Goal: Task Accomplishment & Management: Manage account settings

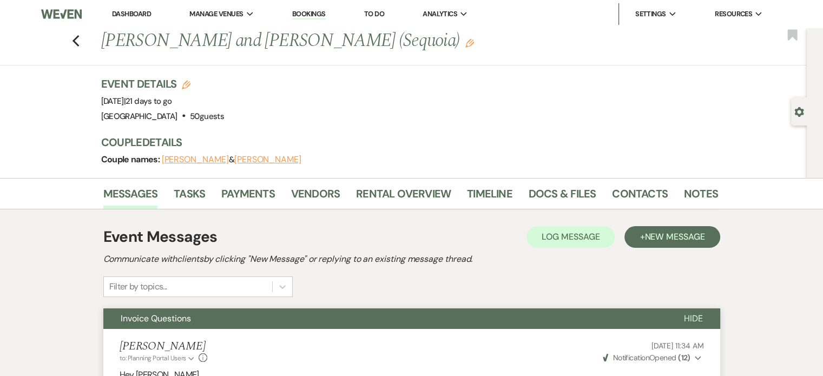
click at [141, 18] on link "Dashboard" at bounding box center [131, 13] width 39 height 9
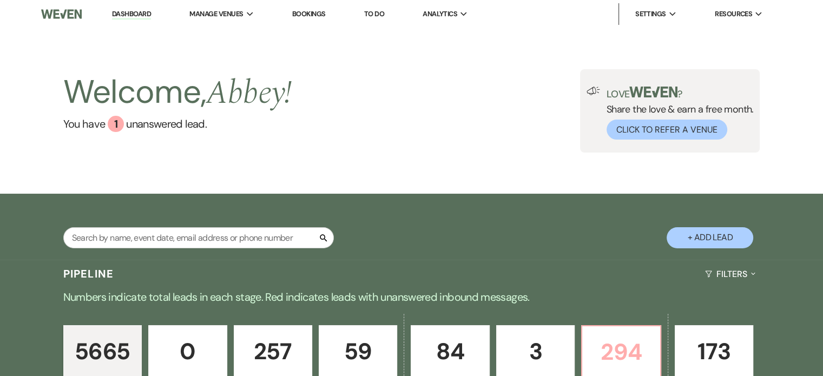
click at [613, 348] on p "294" at bounding box center [621, 352] width 64 height 36
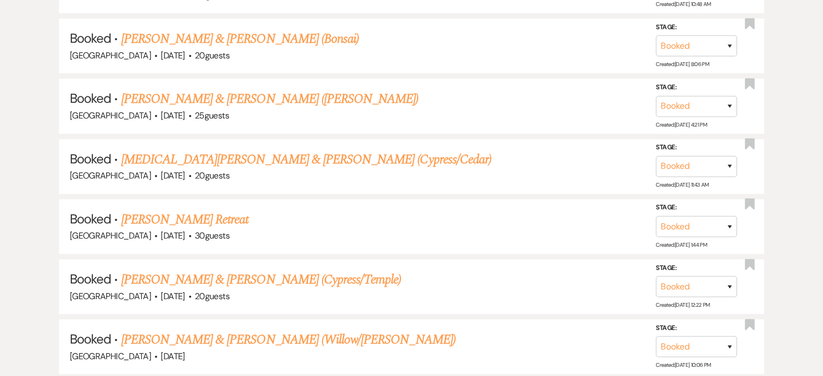
scroll to position [1256, 0]
click at [194, 230] on div "[GEOGRAPHIC_DATA] · [DATE] · 30 guests" at bounding box center [411, 237] width 683 height 14
click at [167, 211] on link "[PERSON_NAME] Retreat" at bounding box center [185, 220] width 128 height 19
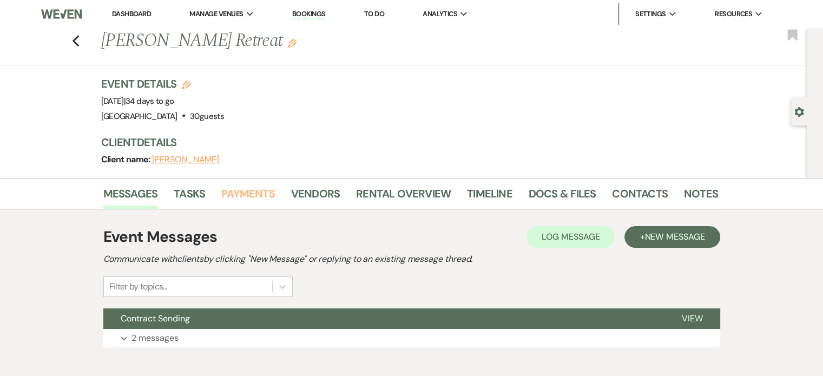
click at [258, 198] on link "Payments" at bounding box center [248, 197] width 54 height 24
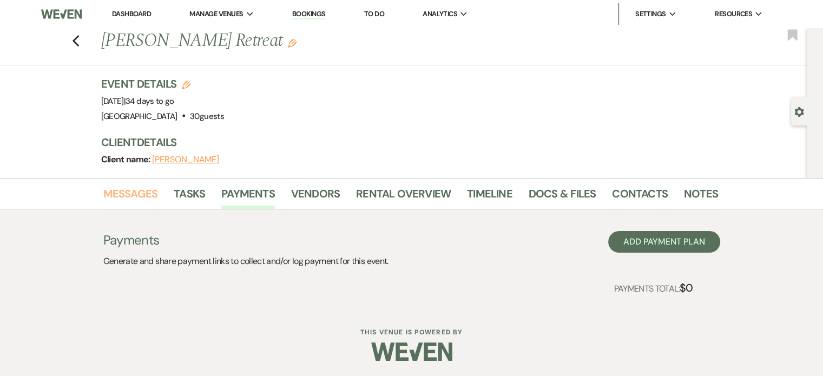
click at [142, 195] on link "Messages" at bounding box center [130, 197] width 55 height 24
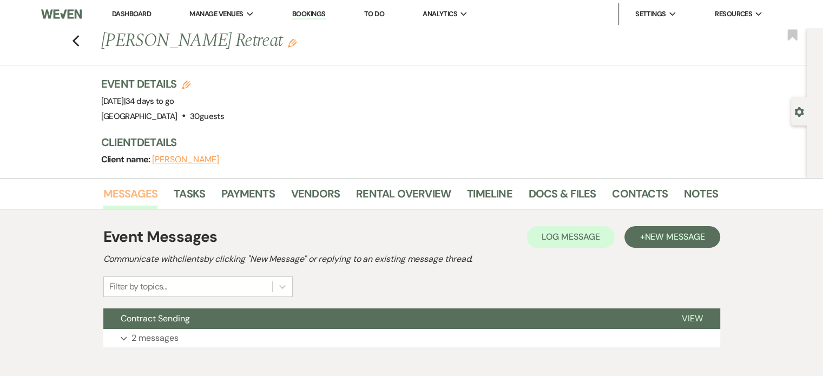
scroll to position [56, 0]
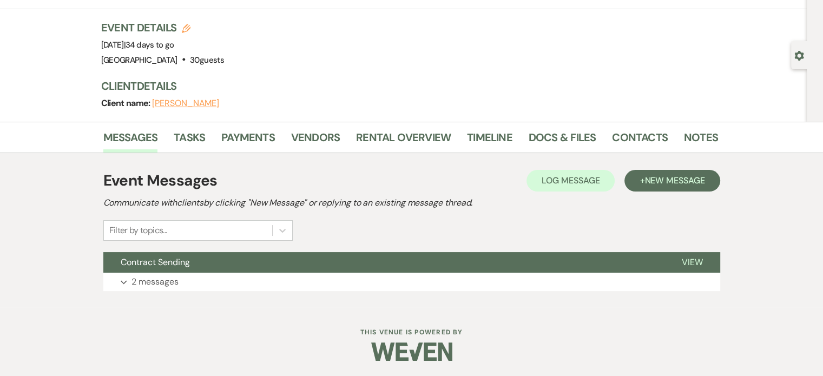
click at [357, 271] on button "Contract Sending" at bounding box center [383, 262] width 561 height 21
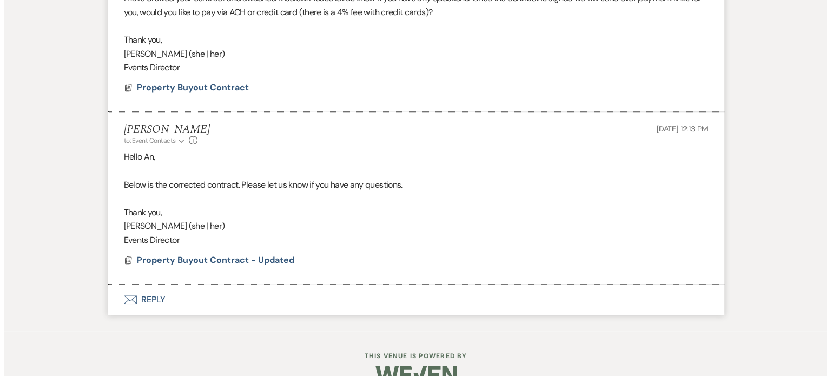
scroll to position [428, 0]
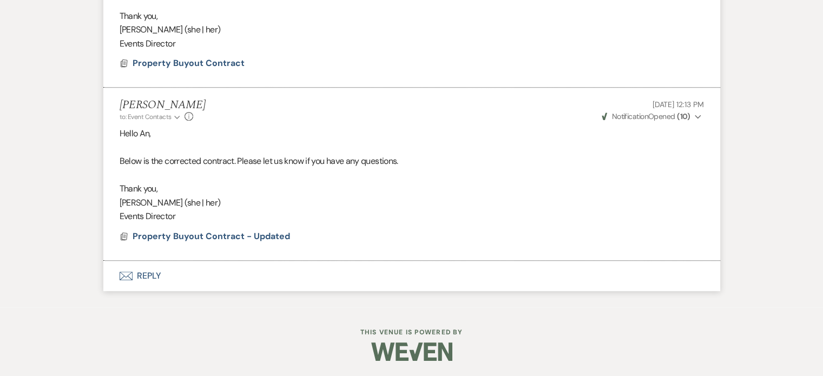
click at [222, 232] on span "Property Buyout Contract - Updated" at bounding box center [211, 236] width 157 height 11
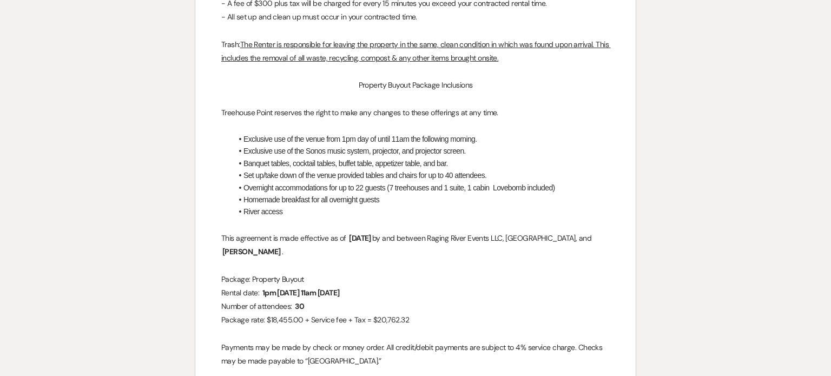
scroll to position [2048, 0]
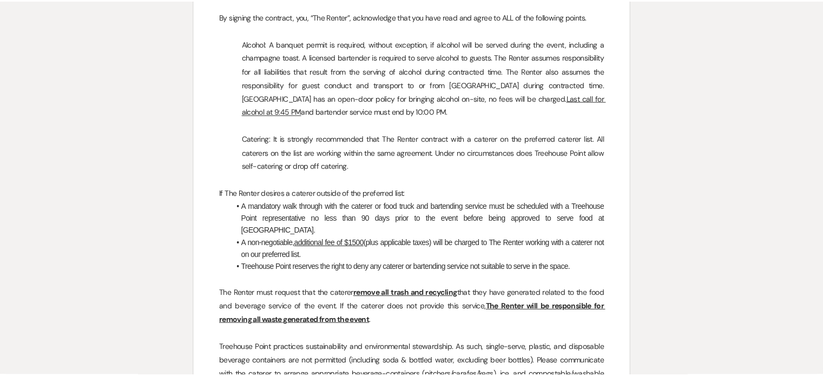
scroll to position [0, 0]
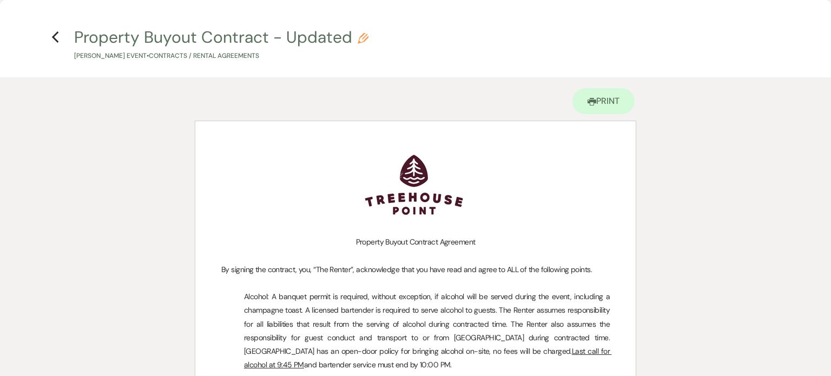
click at [51, 41] on icon "Previous" at bounding box center [55, 37] width 8 height 13
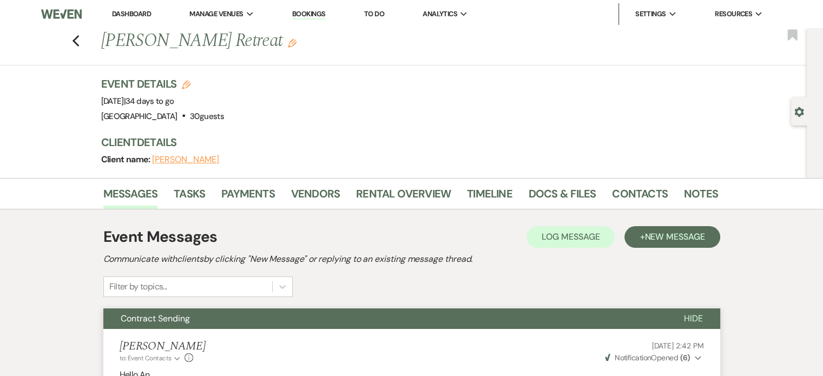
click at [254, 190] on link "Payments" at bounding box center [248, 197] width 54 height 24
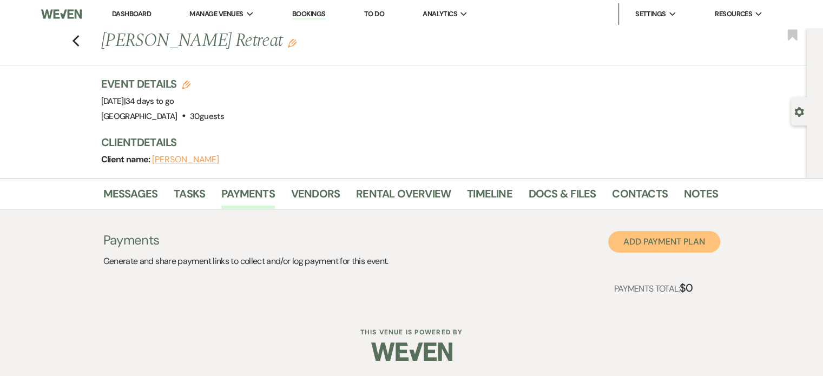
click at [639, 239] on button "Add Payment Plan" at bounding box center [664, 242] width 112 height 22
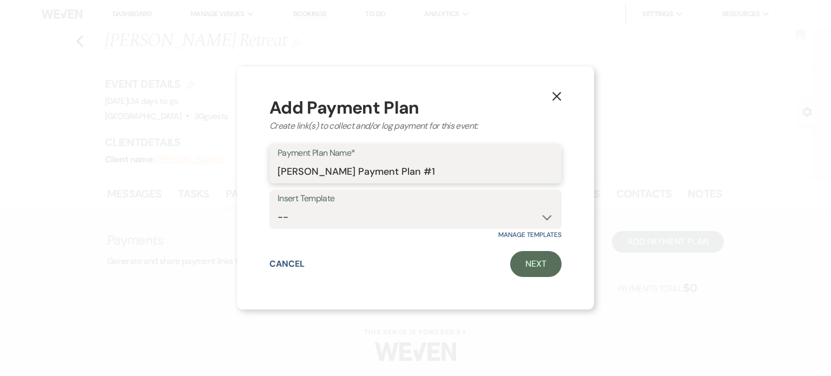
click at [436, 181] on input "[PERSON_NAME] Payment Plan #1" at bounding box center [416, 171] width 276 height 21
type input "[PERSON_NAME] Payment Plan #1 - Deposit"
click at [535, 261] on link "Next" at bounding box center [535, 264] width 51 height 26
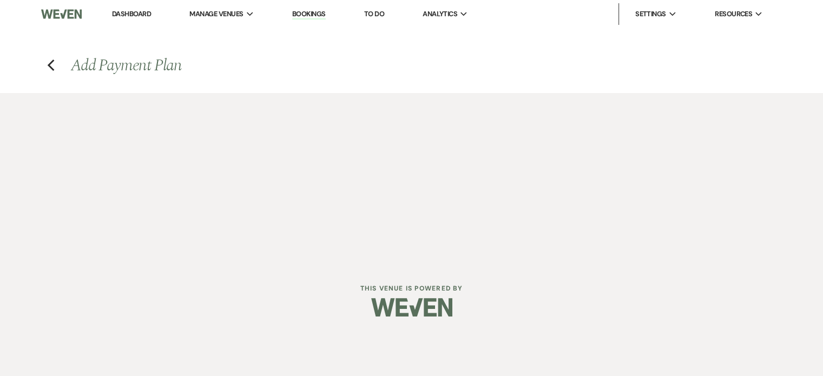
select select "2"
select select "percentage"
select select "true"
select select "client"
select select "weeks"
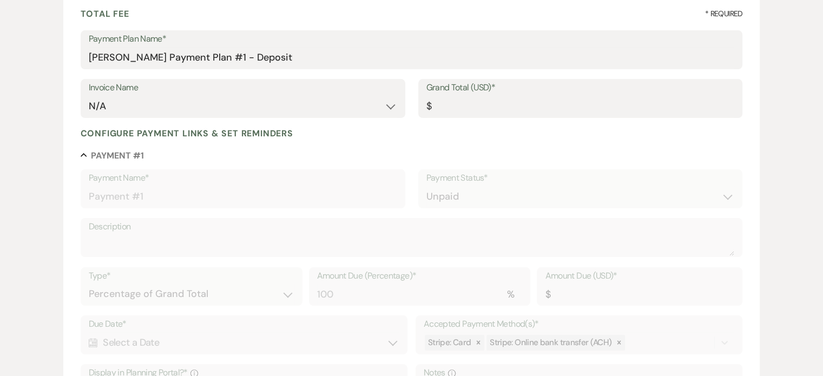
scroll to position [164, 0]
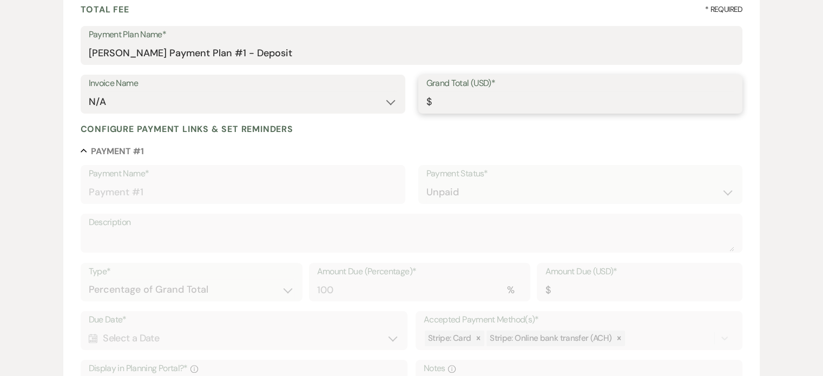
click at [559, 104] on input "Grand Total (USD)*" at bounding box center [580, 101] width 308 height 21
type input "2"
type input "2.00"
type input "20"
type input "20.00"
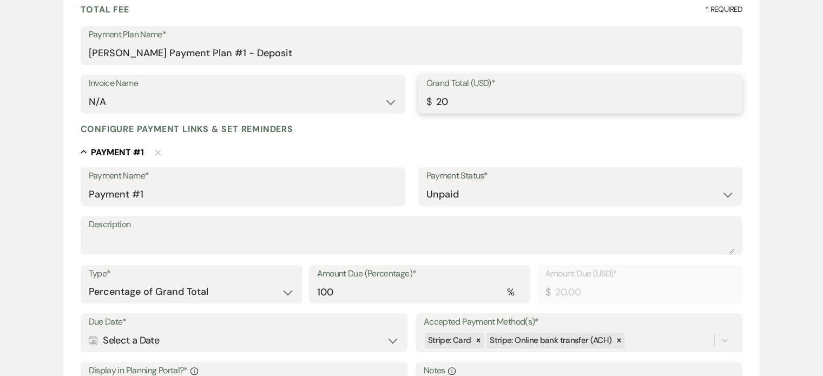
type input "207"
type input "207.00"
type input "2076"
type input "2076.00"
type input "20762"
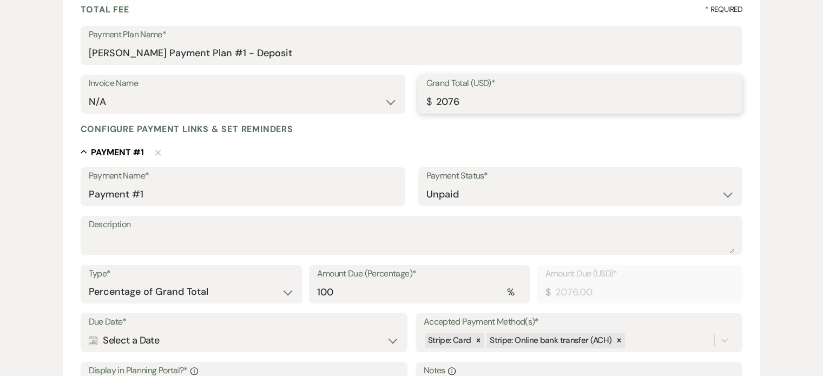
type input "20762.00"
type input "20762.3"
type input "20762.30"
type input "20762.32"
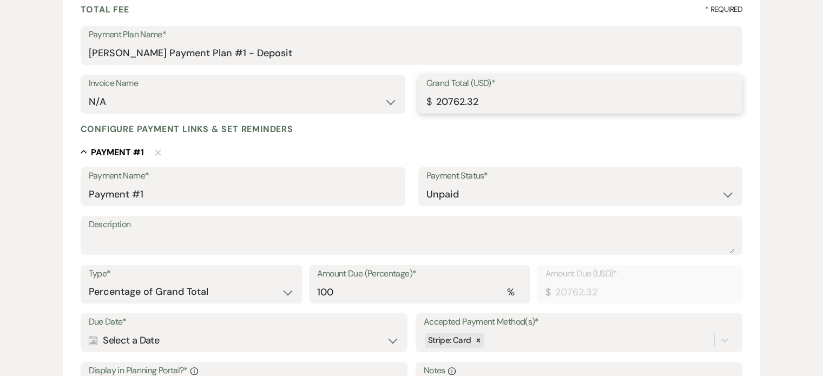
type input "20762.32"
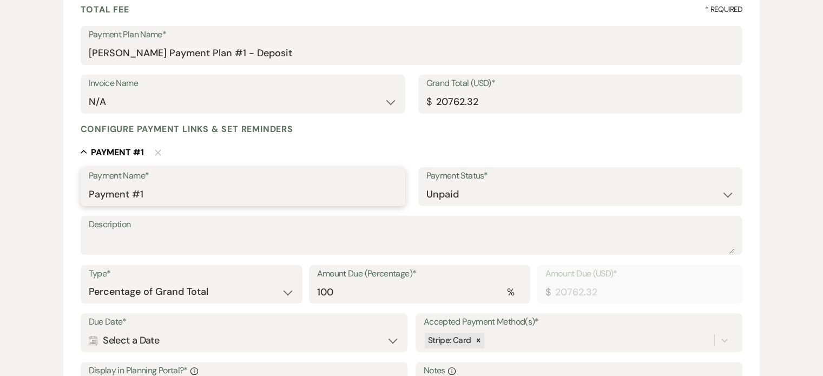
click at [268, 196] on input "Payment #1" at bounding box center [243, 194] width 308 height 21
type input "Payment #1 - Deposit"
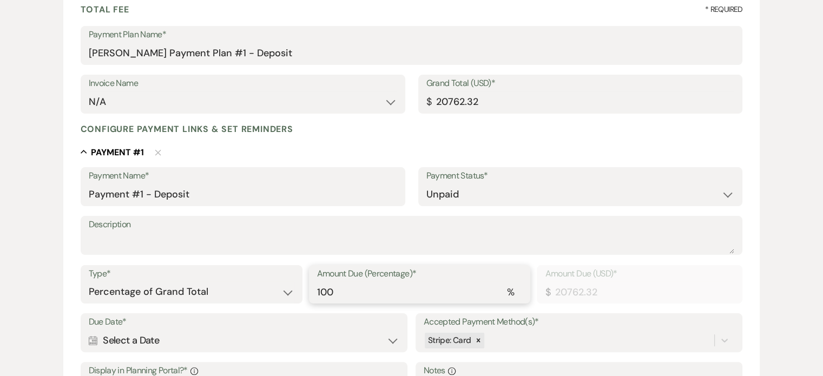
click at [445, 290] on input "100" at bounding box center [420, 291] width 206 height 21
type input "10"
type input "2076.23"
type input "1"
type input "207.62"
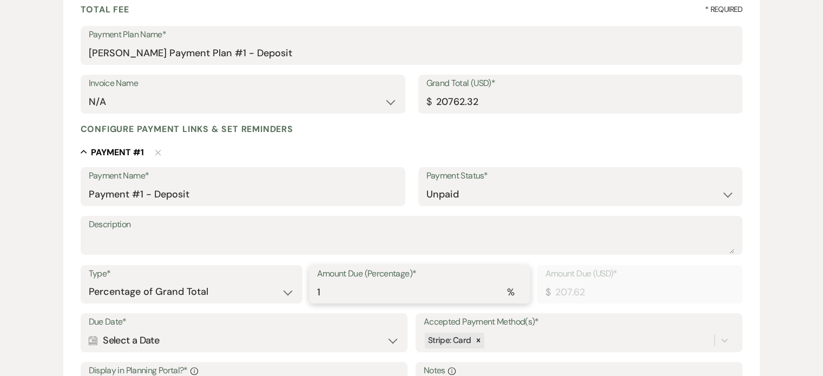
type input "0.00"
type input "3"
type input "622.87"
type input "30"
type input "6228.70"
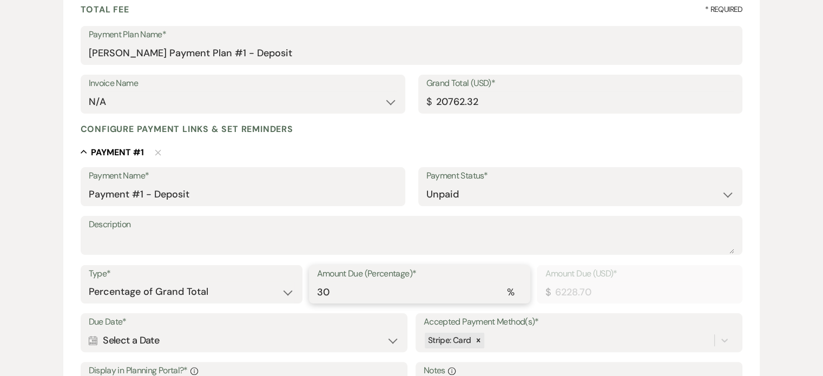
type input "3"
type input "622.87"
type input "0.00"
type input "1"
type input "207.62"
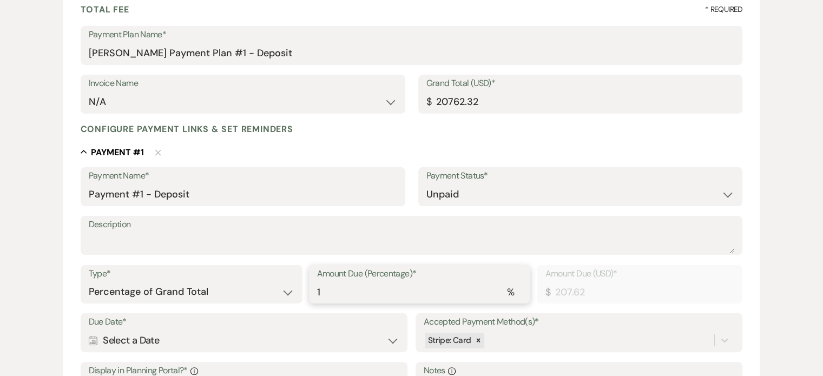
type input "15"
type input "3114.35"
type input "1"
type input "207.62"
type input "0.00"
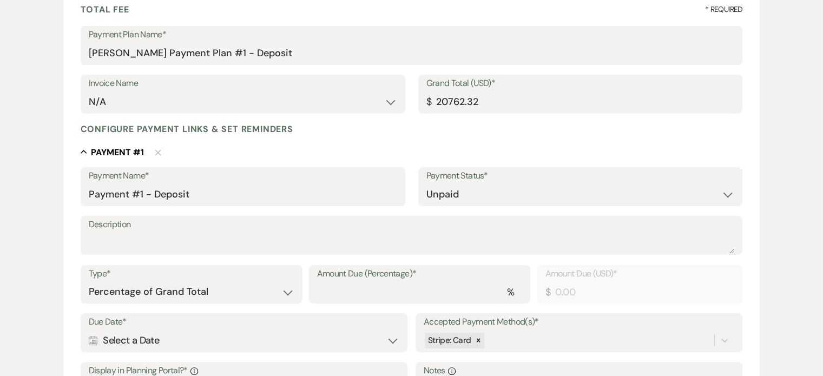
click at [524, 266] on div "Amount Due (Percentage)* %" at bounding box center [420, 284] width 222 height 39
click at [280, 293] on select "Dollar Amount Percentage of Grand Total" at bounding box center [191, 292] width 205 height 21
select select "flat"
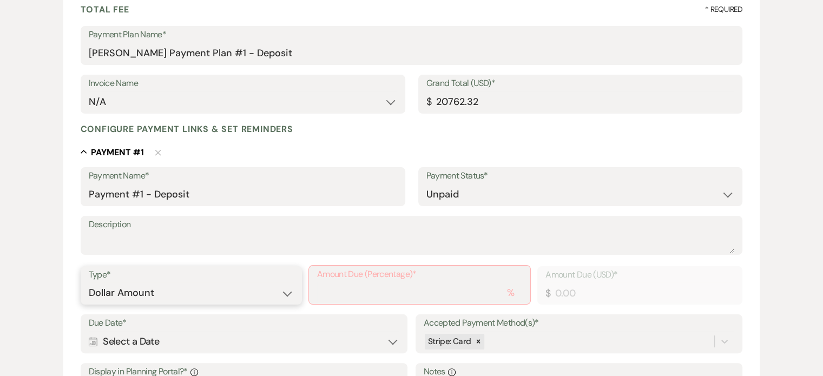
click at [89, 282] on select "Dollar Amount Percentage of Grand Total" at bounding box center [191, 292] width 205 height 21
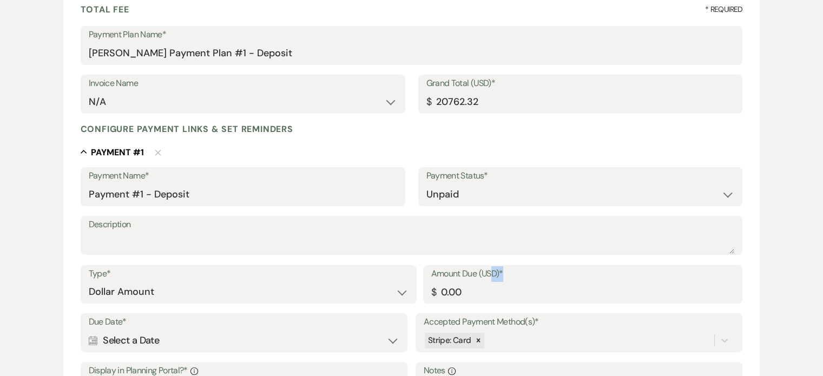
drag, startPoint x: 494, startPoint y: 274, endPoint x: 483, endPoint y: 298, distance: 26.4
click at [483, 298] on div "Amount Due (USD)* $ 0.00" at bounding box center [583, 284] width 320 height 39
click at [483, 298] on input "0.00" at bounding box center [583, 291] width 304 height 21
type input "0"
type input "3213.53"
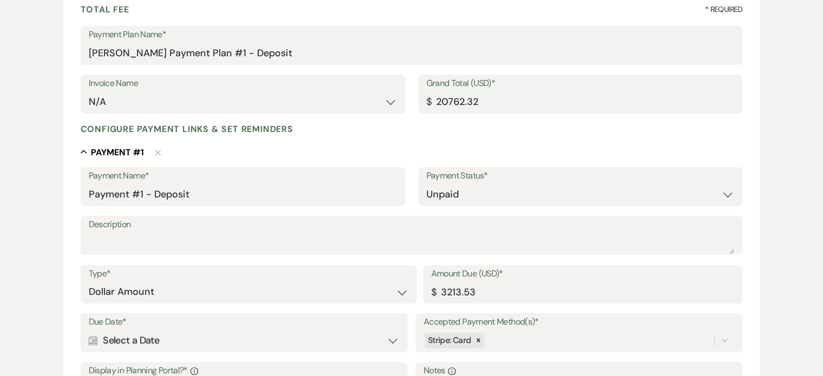
click at [790, 224] on div "Add Payment Plan Create link(s) to collect and/or log payments for this event: …" at bounding box center [411, 289] width 779 height 721
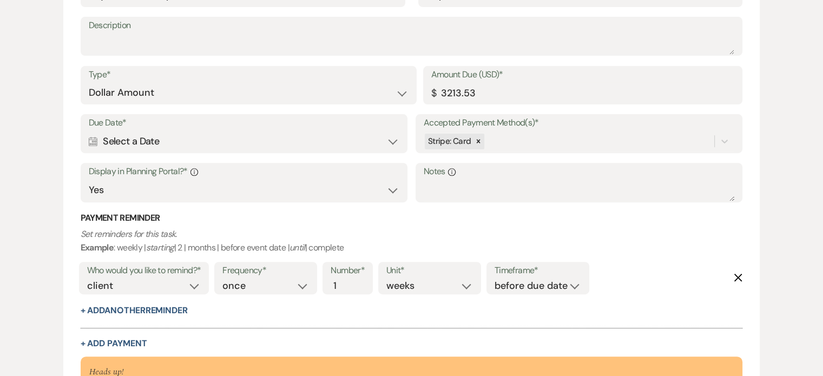
scroll to position [380, 0]
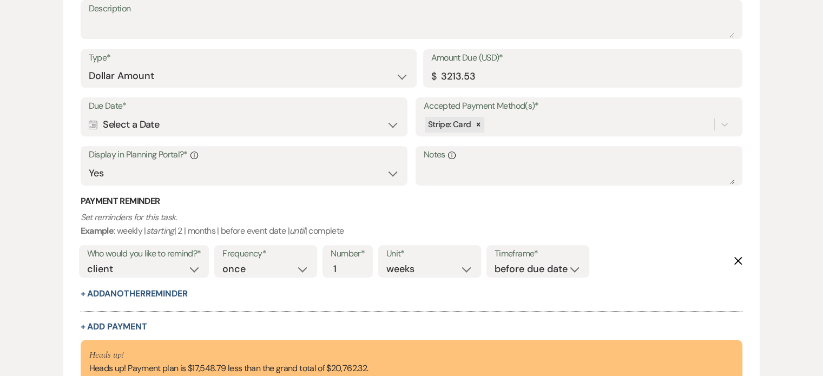
click at [212, 127] on div "Calendar Select a Date Expand" at bounding box center [244, 124] width 311 height 21
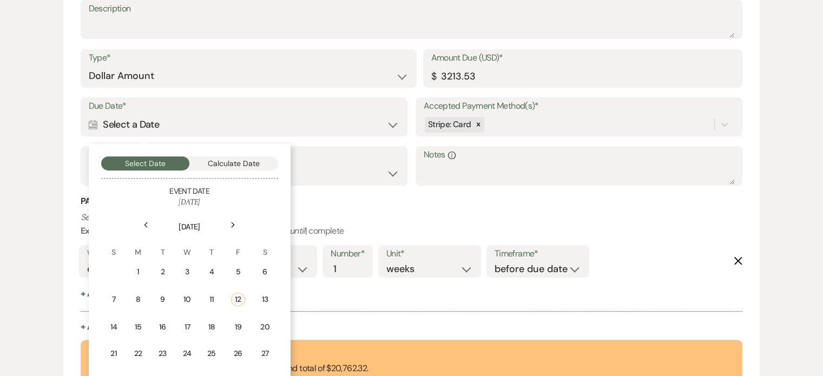
click at [141, 222] on div "Previous" at bounding box center [145, 224] width 17 height 17
click at [241, 373] on div "29" at bounding box center [239, 377] width 10 height 11
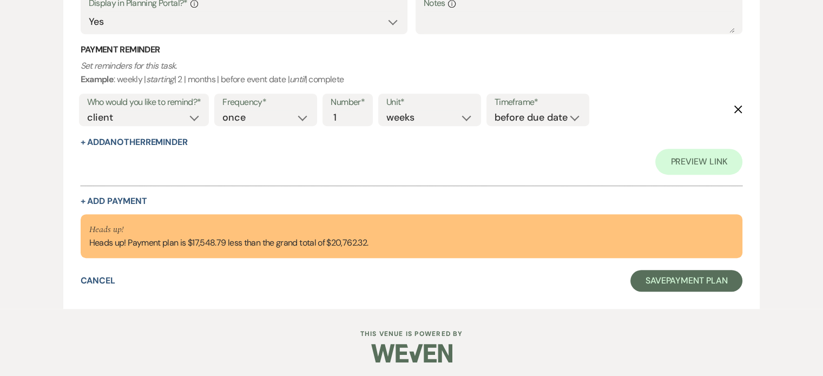
scroll to position [534, 0]
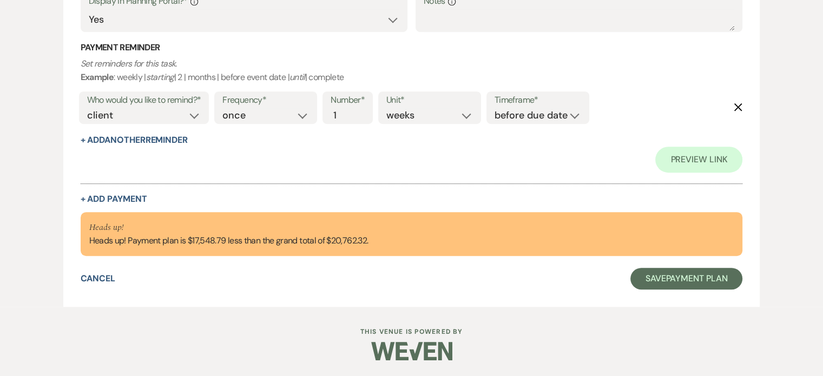
click at [120, 197] on button "+ Add Payment" at bounding box center [114, 199] width 67 height 9
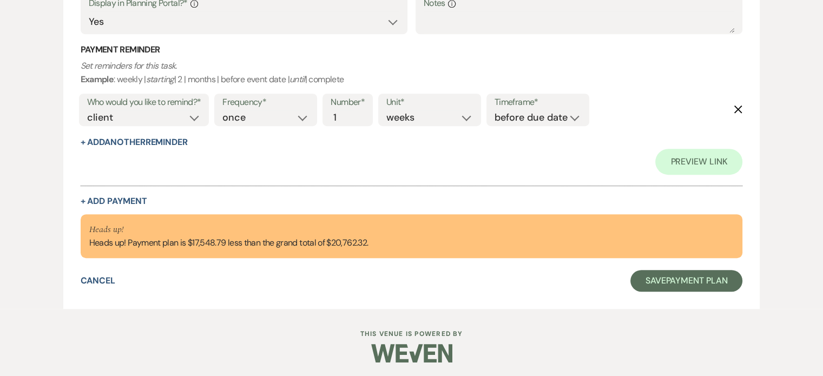
select select "2"
select select "flat"
select select "true"
select select "client"
select select "weeks"
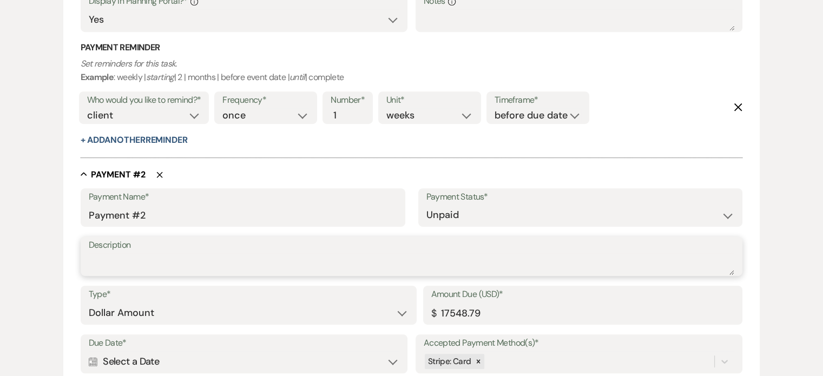
click at [151, 264] on textarea "Description" at bounding box center [412, 264] width 646 height 22
type textarea "Remaining Balance"
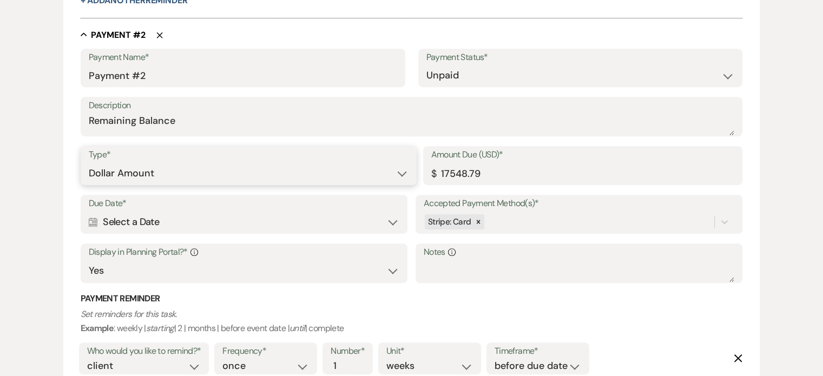
scroll to position [680, 0]
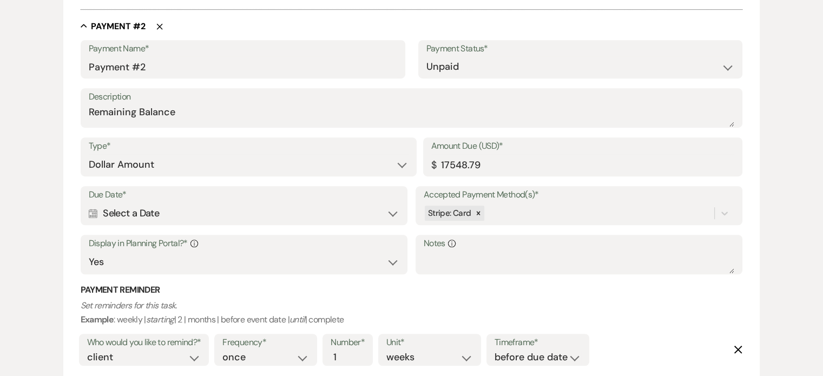
click at [387, 214] on div "Calendar Select a Date Expand" at bounding box center [244, 213] width 311 height 21
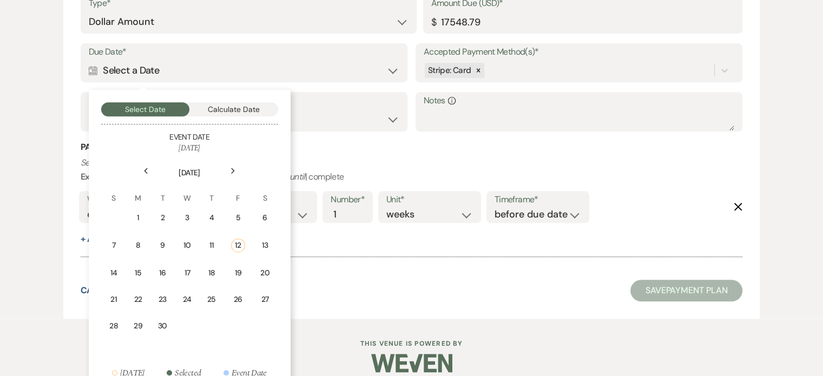
scroll to position [831, 0]
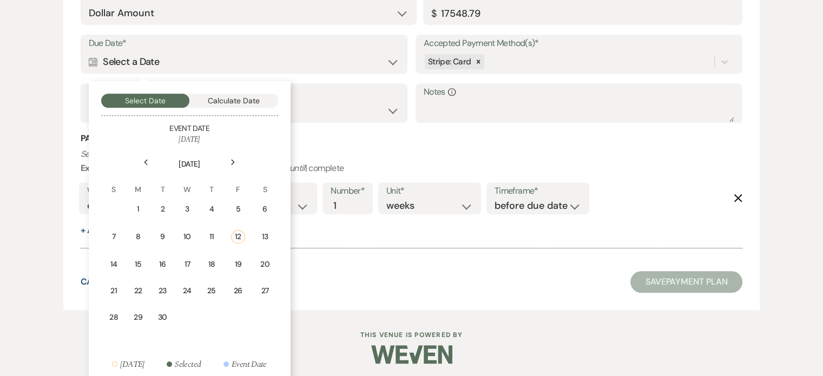
click at [247, 257] on td "19" at bounding box center [238, 264] width 28 height 25
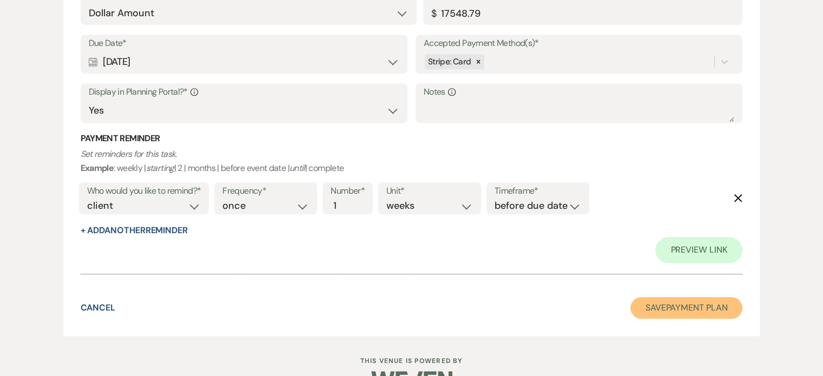
click at [676, 302] on button "Save Payment Plan" at bounding box center [686, 308] width 113 height 22
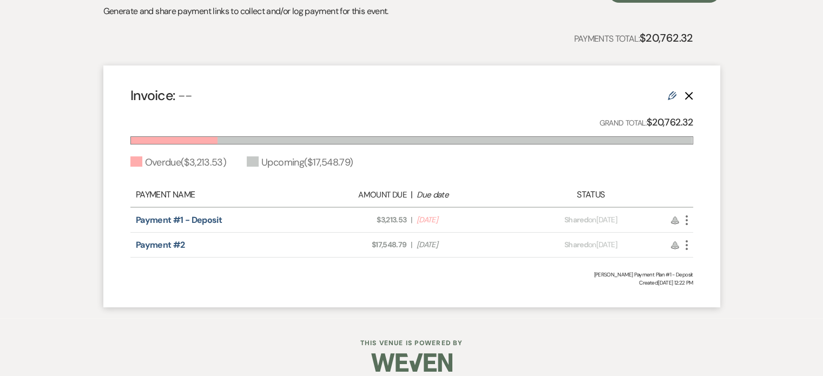
scroll to position [261, 0]
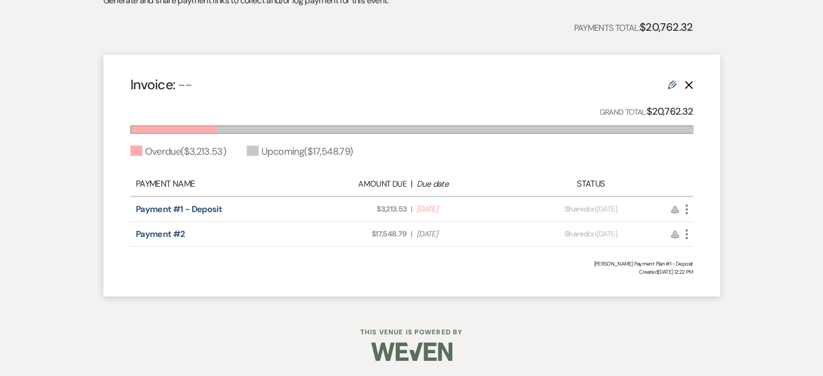
click at [687, 208] on icon "More" at bounding box center [686, 209] width 13 height 13
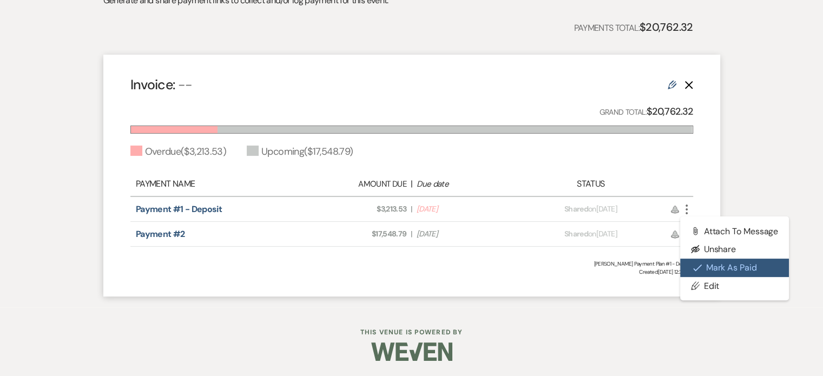
click at [715, 265] on button "Check [PERSON_NAME] [PERSON_NAME] as Paid" at bounding box center [734, 268] width 109 height 18
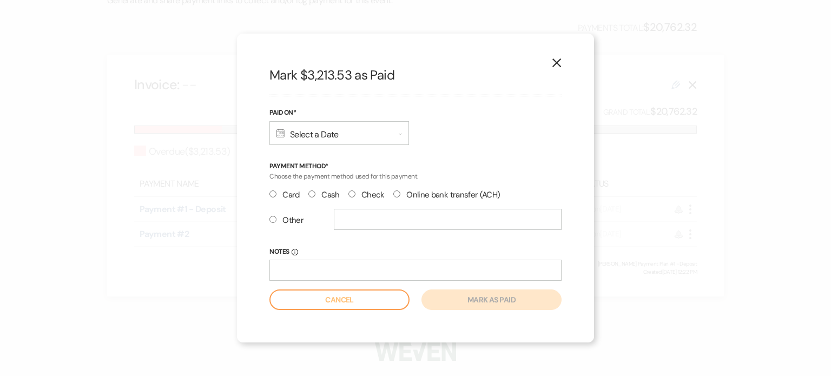
click at [340, 142] on div "Calendar Select a Date Expand" at bounding box center [339, 133] width 140 height 24
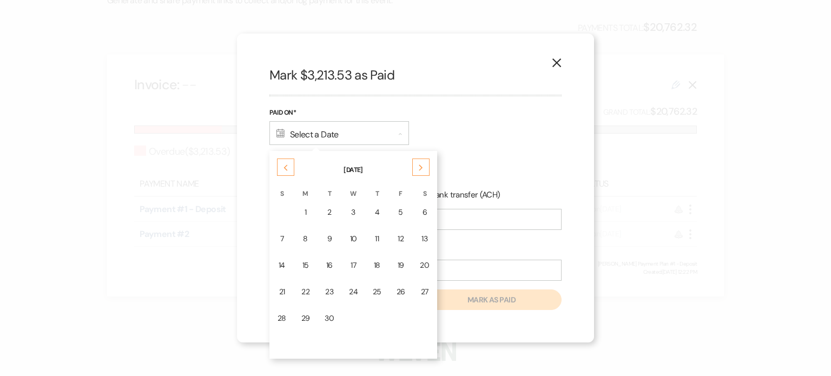
click at [291, 170] on div "Previous" at bounding box center [285, 167] width 17 height 17
click at [391, 294] on td "22" at bounding box center [401, 291] width 23 height 25
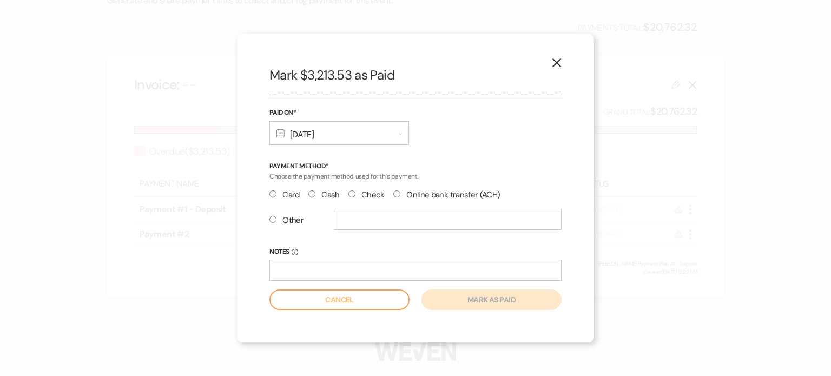
click at [350, 193] on input "Check" at bounding box center [351, 193] width 7 height 7
radio input "true"
click at [308, 266] on input "Notes Info" at bounding box center [415, 270] width 292 height 21
paste input "Check #925 Amount: $3,213.53"
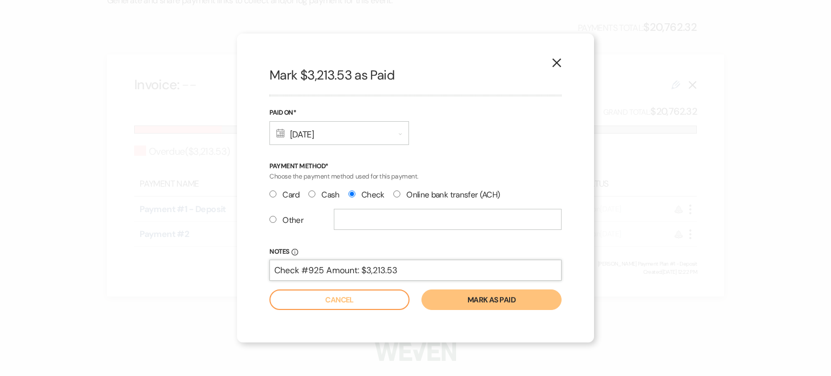
drag, startPoint x: 409, startPoint y: 269, endPoint x: 327, endPoint y: 266, distance: 81.2
click at [327, 266] on input "Check #925 Amount: $3,213.53" at bounding box center [415, 270] width 292 height 21
type input "Check #925"
click at [491, 299] on button "Mark as paid" at bounding box center [492, 299] width 140 height 21
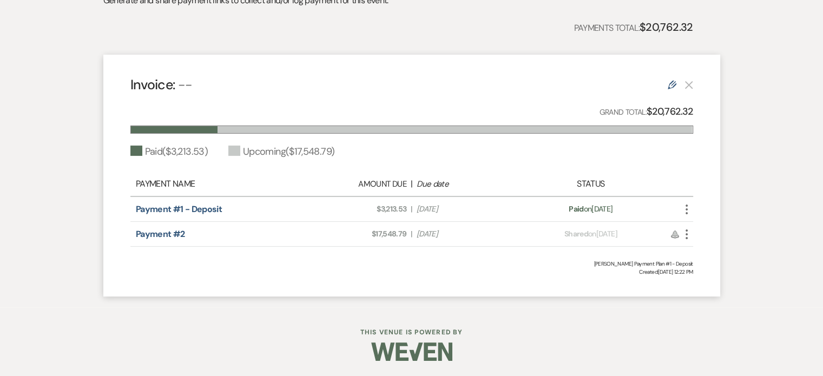
scroll to position [0, 0]
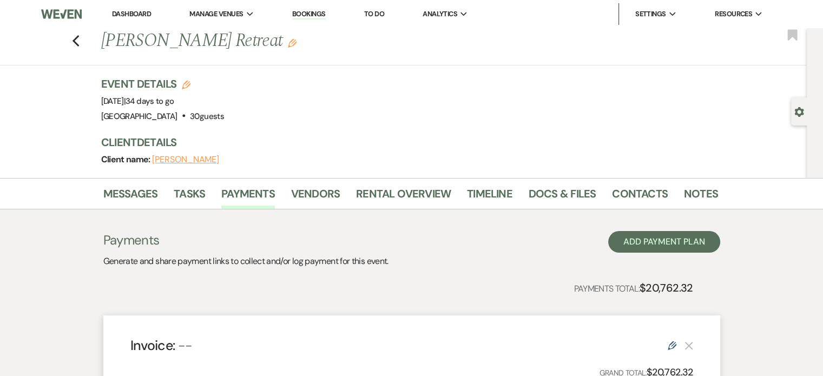
click at [130, 19] on li "Dashboard" at bounding box center [132, 14] width 50 height 22
click at [131, 10] on link "Dashboard" at bounding box center [131, 13] width 39 height 9
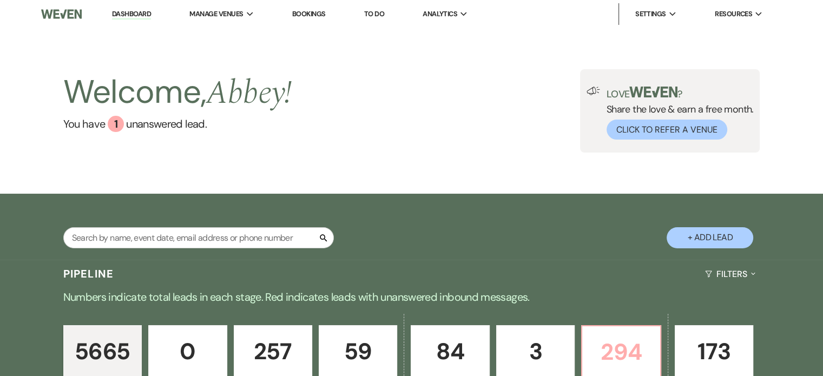
click at [597, 341] on p "294" at bounding box center [621, 352] width 64 height 36
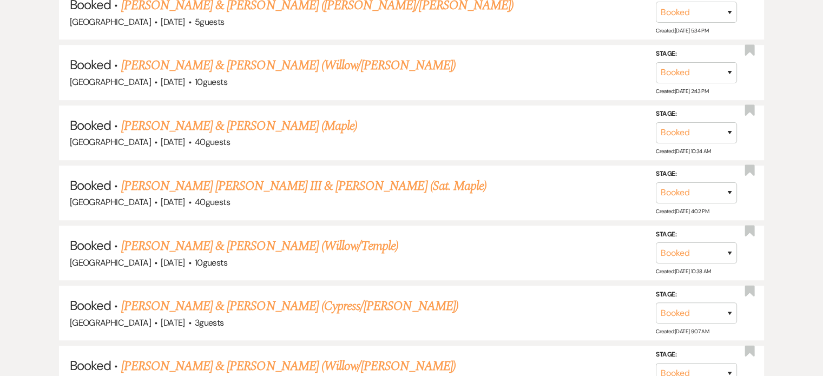
scroll to position [630, 0]
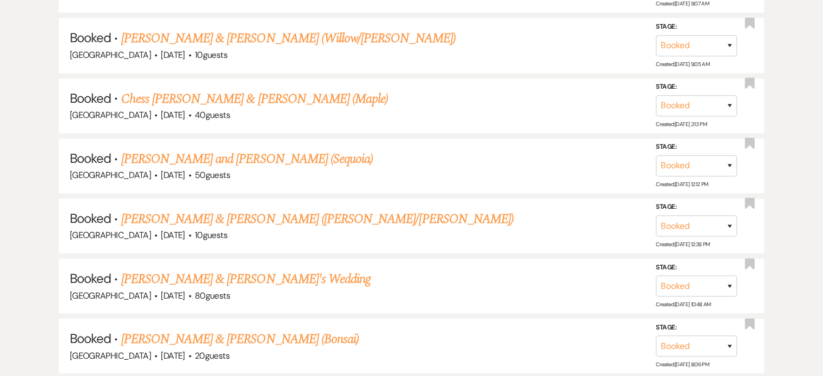
click at [289, 156] on link "[PERSON_NAME] and [PERSON_NAME] (Sequoia)" at bounding box center [247, 158] width 252 height 19
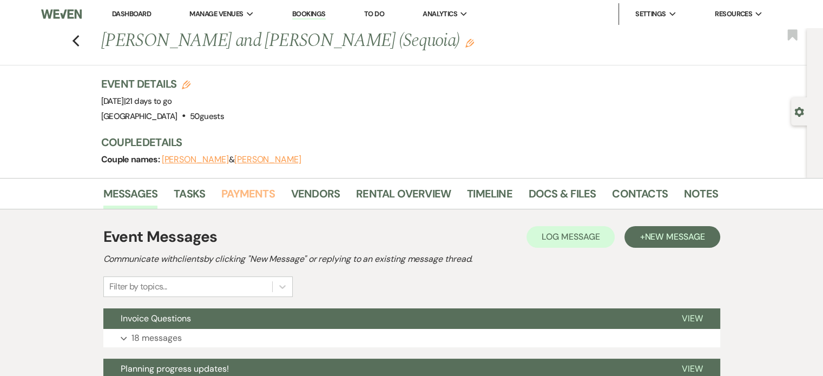
click at [240, 196] on link "Payments" at bounding box center [248, 197] width 54 height 24
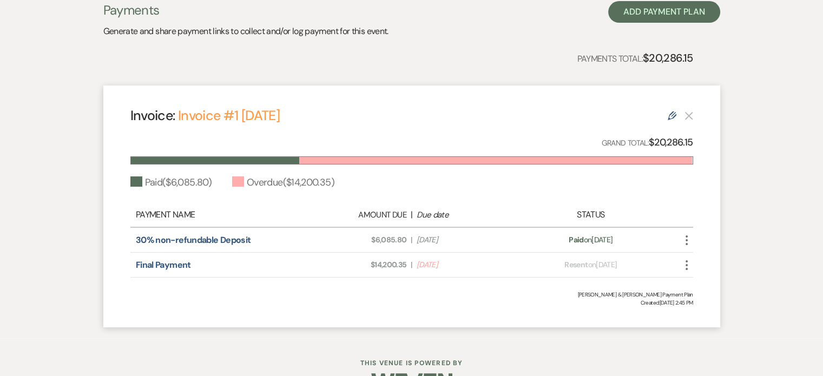
scroll to position [231, 0]
click at [684, 264] on icon "More" at bounding box center [686, 264] width 13 height 13
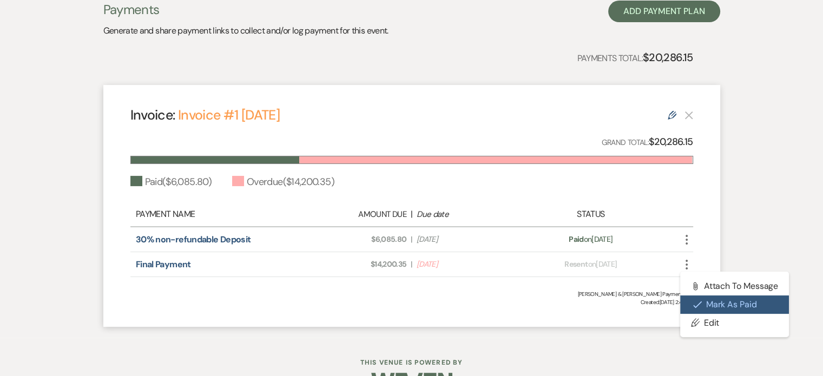
click at [690, 302] on button "Check [PERSON_NAME] [PERSON_NAME] as Paid" at bounding box center [734, 304] width 109 height 18
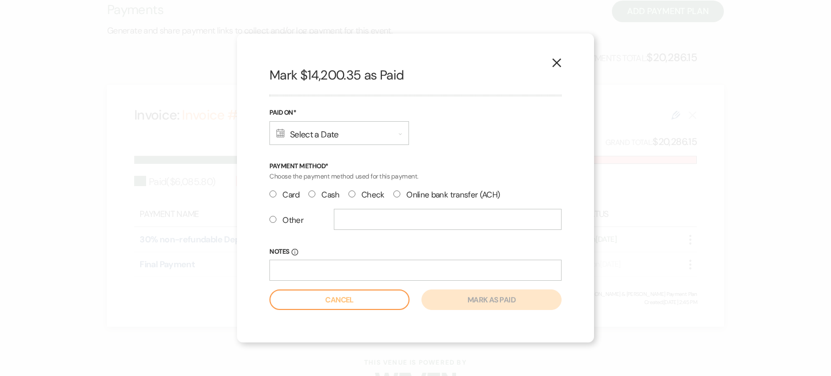
click at [357, 141] on div "Calendar Select a Date Expand" at bounding box center [339, 133] width 140 height 24
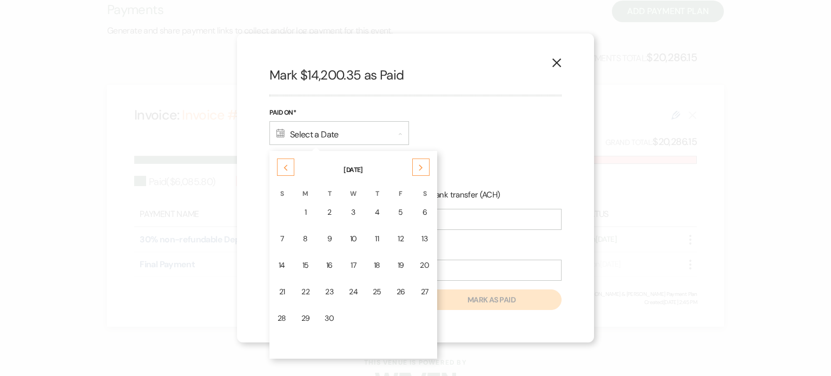
click at [285, 164] on icon "Previous" at bounding box center [285, 167] width 5 height 6
click at [398, 289] on div "22" at bounding box center [401, 291] width 9 height 11
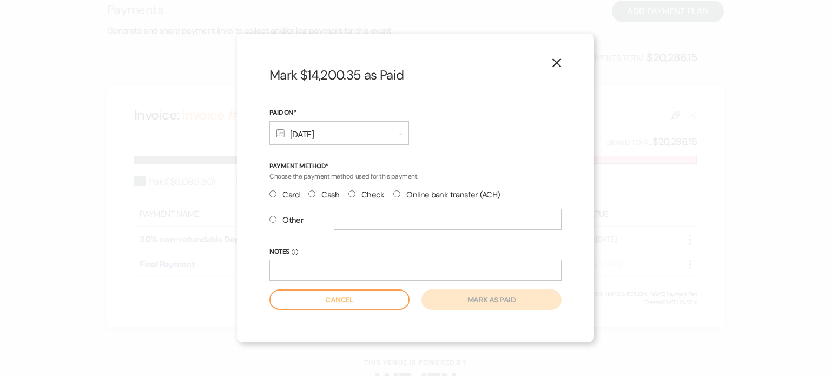
click at [351, 199] on label "Check" at bounding box center [366, 195] width 36 height 15
click at [351, 198] on input "Check" at bounding box center [351, 193] width 7 height 7
radio input "true"
click at [303, 270] on input "Notes Info" at bounding box center [415, 270] width 292 height 21
paste input "Check #7463"
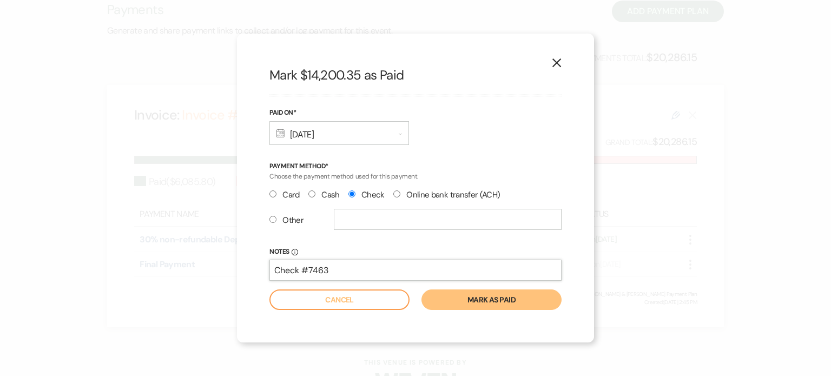
type input "Check #7463"
click at [477, 298] on button "Mark as paid" at bounding box center [492, 299] width 140 height 21
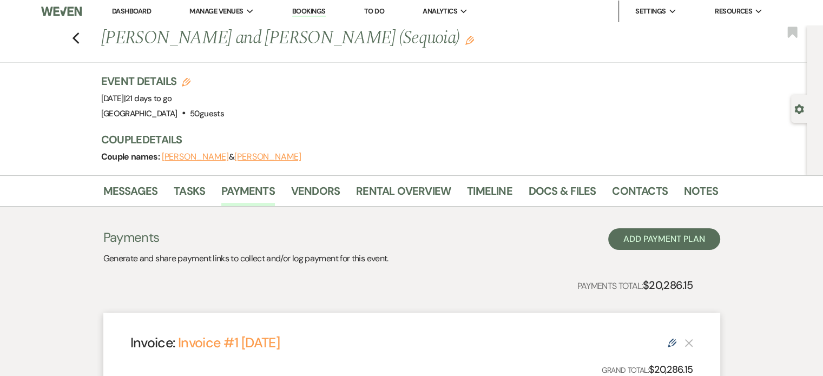
scroll to position [2, 0]
click at [118, 193] on link "Messages" at bounding box center [130, 195] width 55 height 24
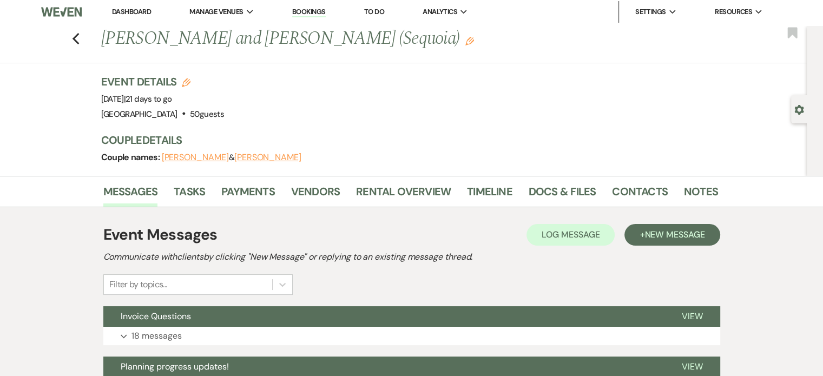
click at [126, 13] on link "Dashboard" at bounding box center [131, 11] width 39 height 9
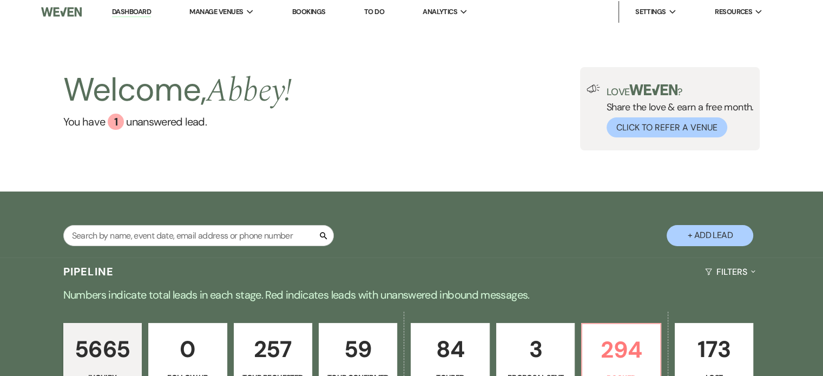
click at [126, 13] on link "Dashboard" at bounding box center [131, 12] width 39 height 10
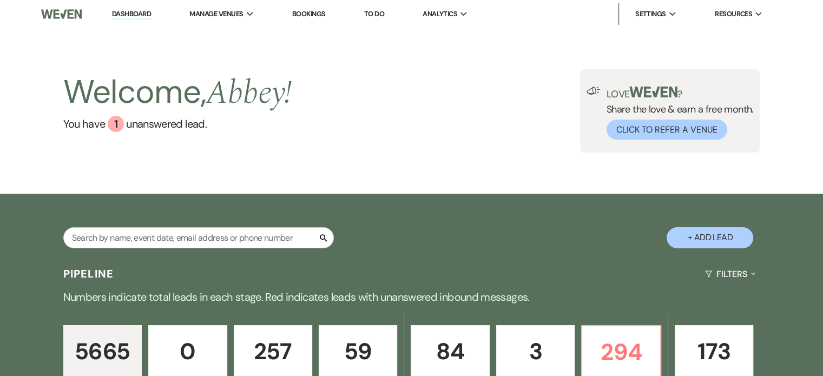
click at [132, 12] on link "Dashboard" at bounding box center [131, 14] width 39 height 10
click at [126, 12] on link "Dashboard" at bounding box center [131, 14] width 39 height 10
click at [238, 233] on input "text" at bounding box center [198, 237] width 271 height 21
type input "hailun"
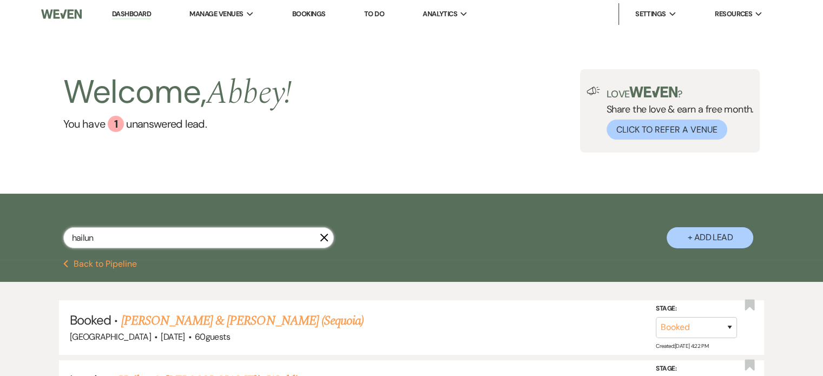
click at [285, 328] on link "[PERSON_NAME] & [PERSON_NAME] (Sequoia)" at bounding box center [242, 320] width 243 height 19
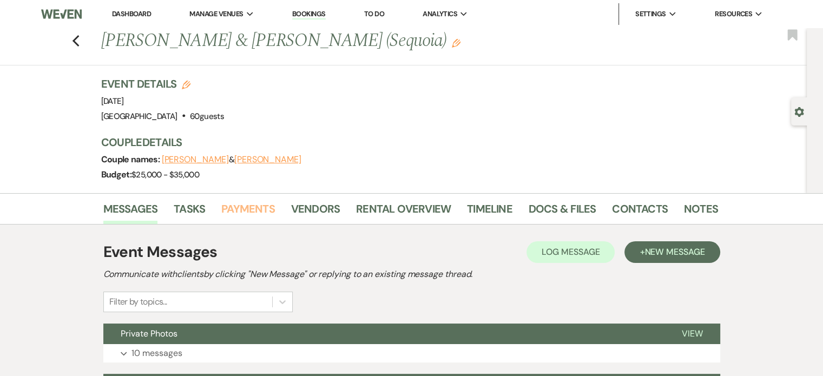
click at [240, 203] on link "Payments" at bounding box center [248, 212] width 54 height 24
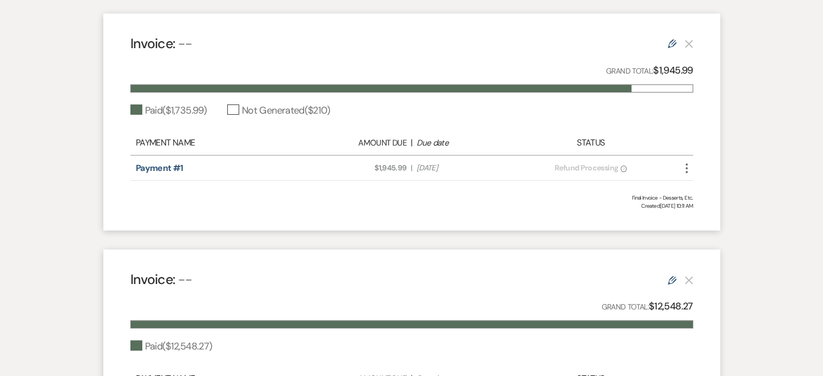
scroll to position [318, 0]
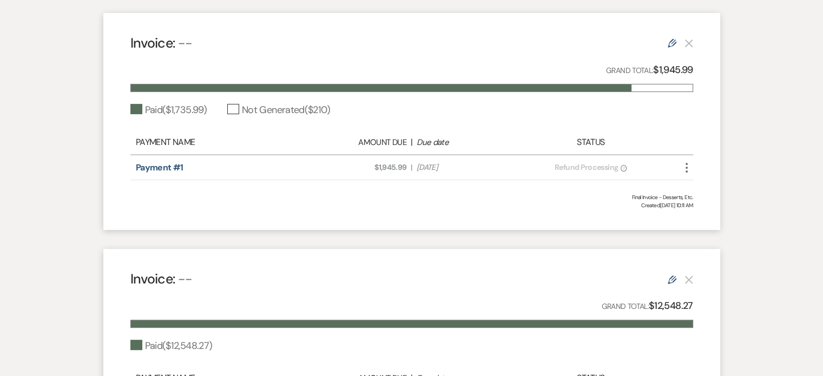
click at [699, 162] on div "Invoice: -- Edit Grand Total: $1,945.99 Paid ( $1,735.99 ) Not Generated ( $210…" at bounding box center [411, 121] width 617 height 217
click at [687, 171] on icon "More" at bounding box center [686, 167] width 13 height 13
click at [761, 281] on div "Messages Tasks Payments Vendors Rental Overview Timeline Docs & Files Contacts …" at bounding box center [411, 319] width 823 height 887
click at [552, 170] on div "Payment status: Refund Processing ?" at bounding box center [591, 167] width 138 height 11
click at [608, 89] on div at bounding box center [381, 87] width 501 height 7
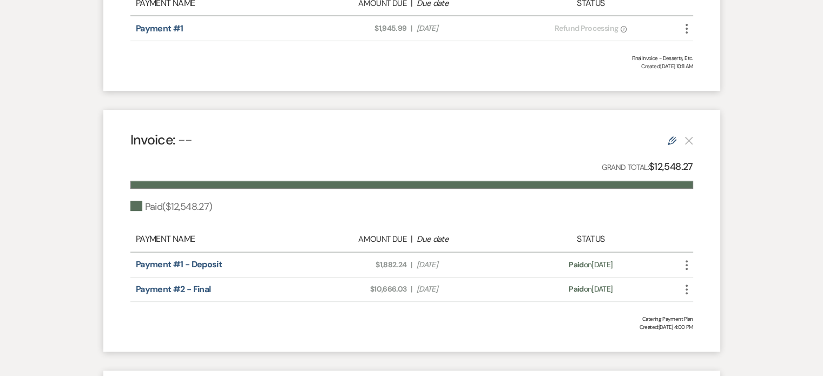
scroll to position [128, 0]
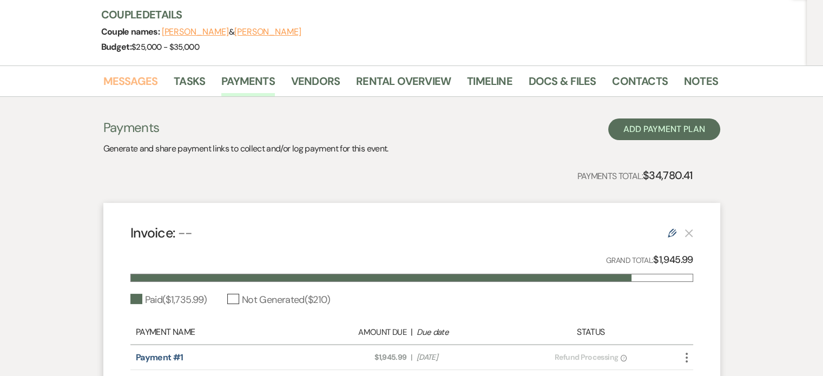
click at [116, 93] on link "Messages" at bounding box center [130, 85] width 55 height 24
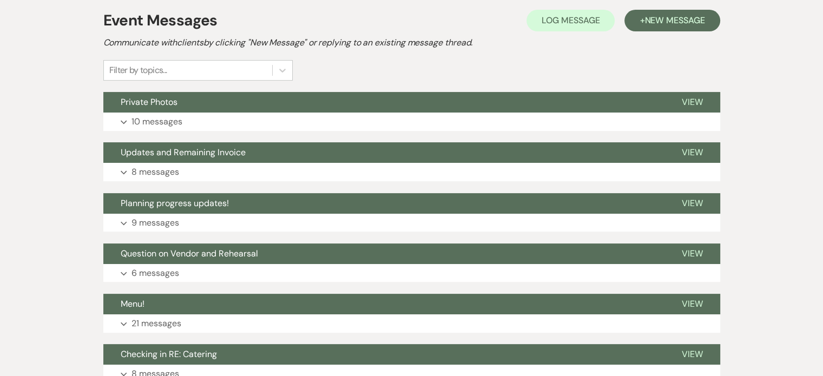
click at [338, 176] on button "Expand 8 messages" at bounding box center [411, 172] width 617 height 18
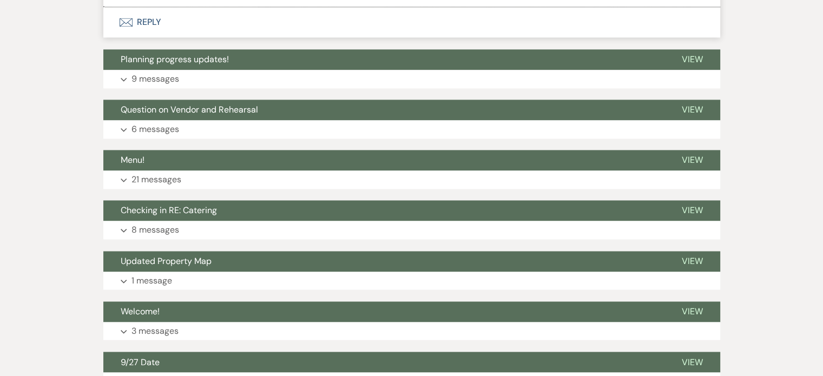
scroll to position [1726, 0]
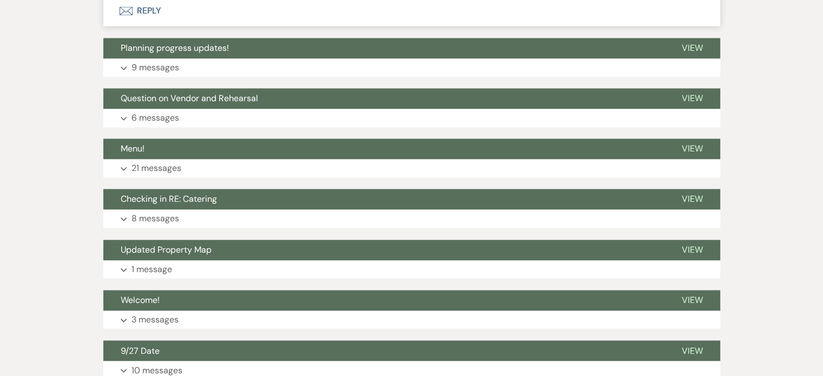
click at [334, 65] on button "Expand 9 messages" at bounding box center [411, 67] width 617 height 18
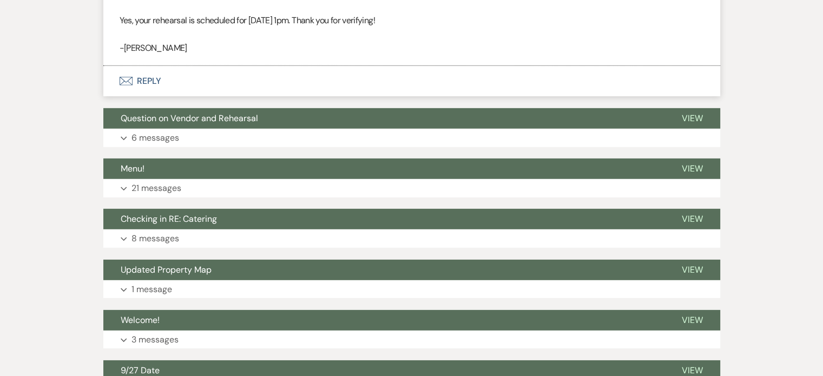
scroll to position [3352, 0]
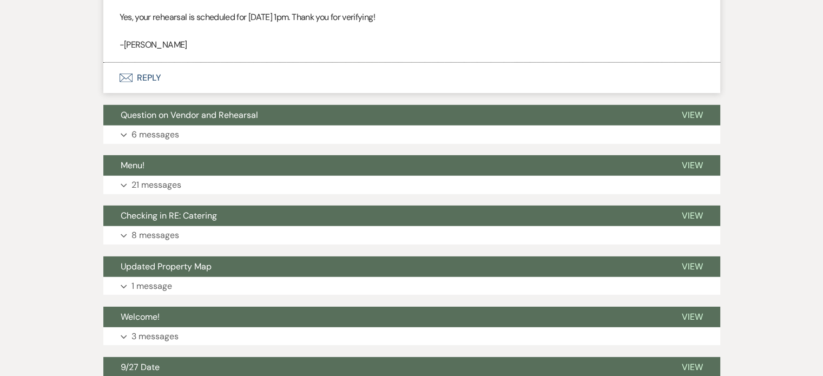
click at [268, 188] on button "Expand 21 messages" at bounding box center [411, 185] width 617 height 18
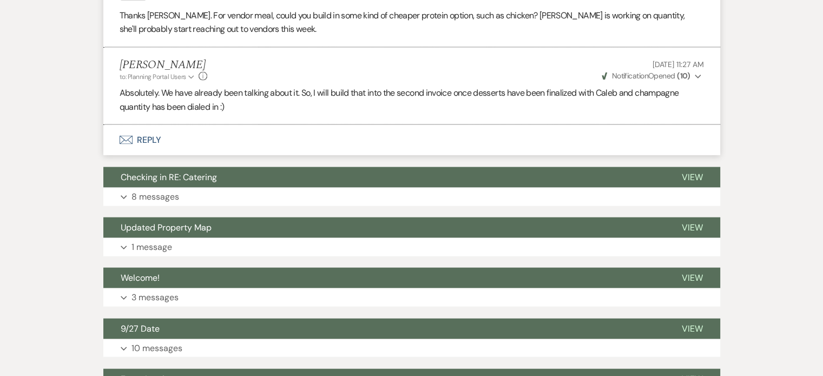
click at [301, 199] on button "Expand 8 messages" at bounding box center [411, 197] width 617 height 18
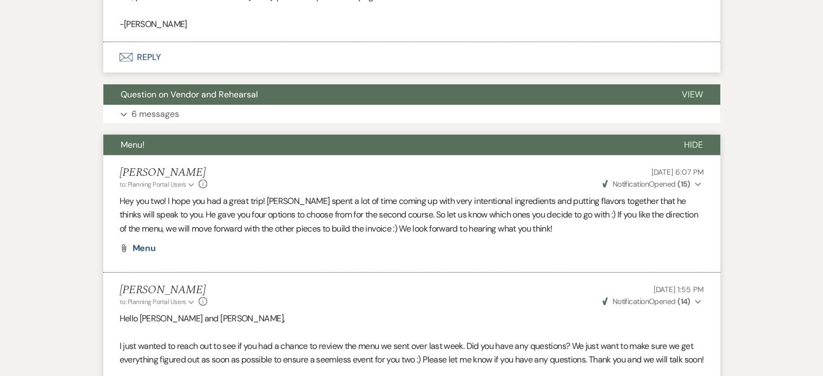
scroll to position [3340, 0]
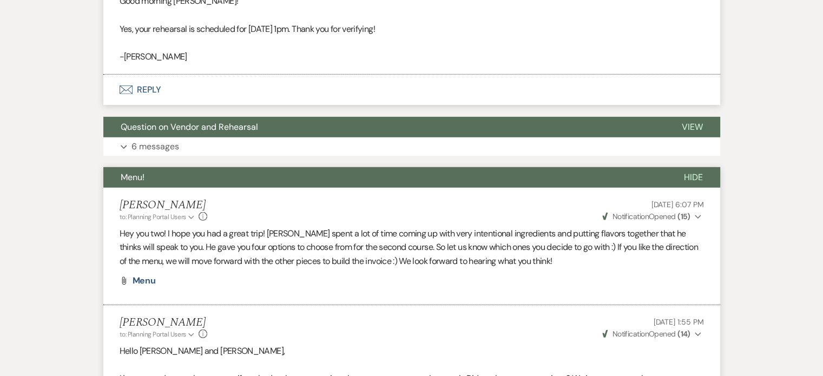
click at [262, 174] on button "Menu!" at bounding box center [384, 177] width 563 height 21
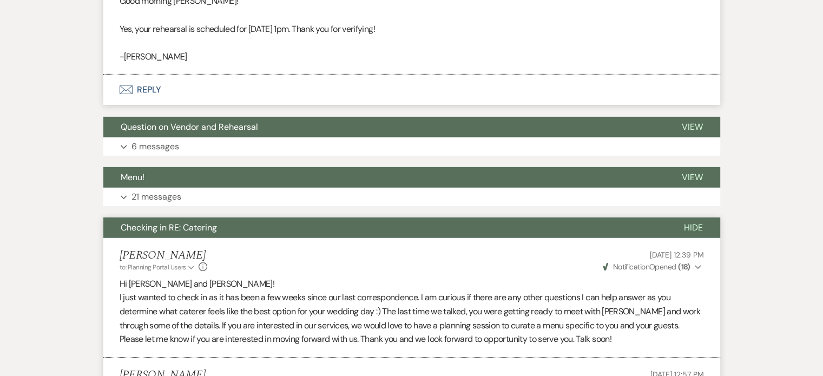
click at [688, 235] on button "Hide" at bounding box center [694, 228] width 54 height 21
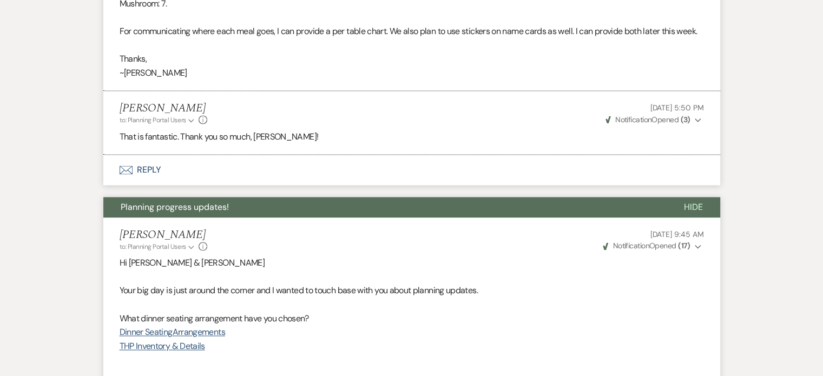
scroll to position [1566, 0]
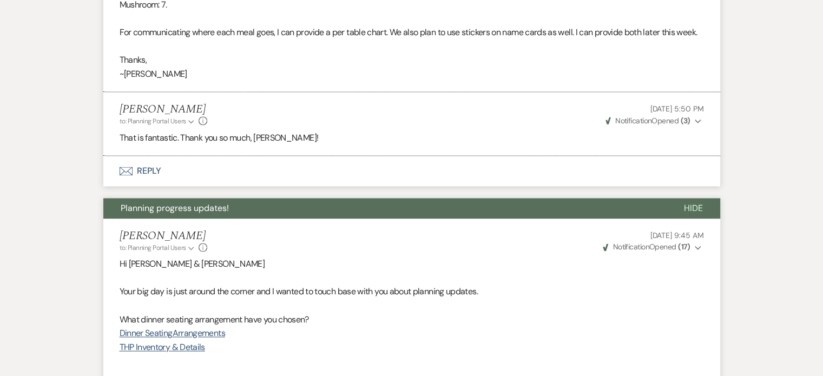
click at [697, 202] on span "Hide" at bounding box center [693, 207] width 19 height 11
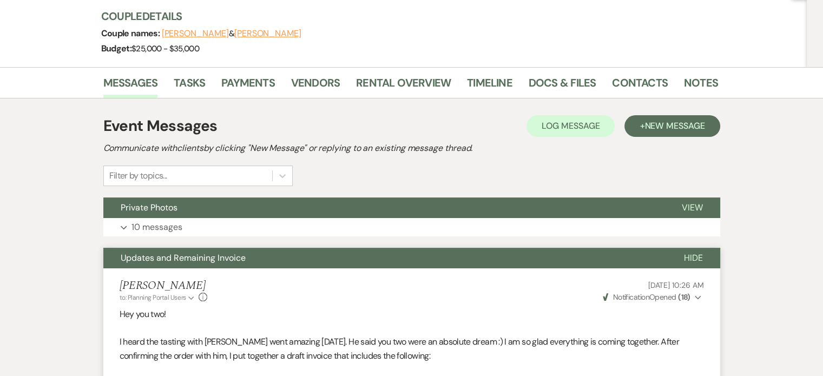
scroll to position [123, 0]
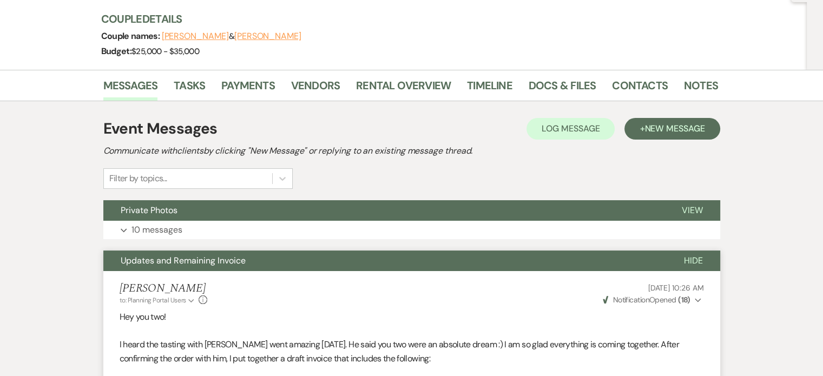
click at [693, 255] on span "Hide" at bounding box center [693, 260] width 19 height 11
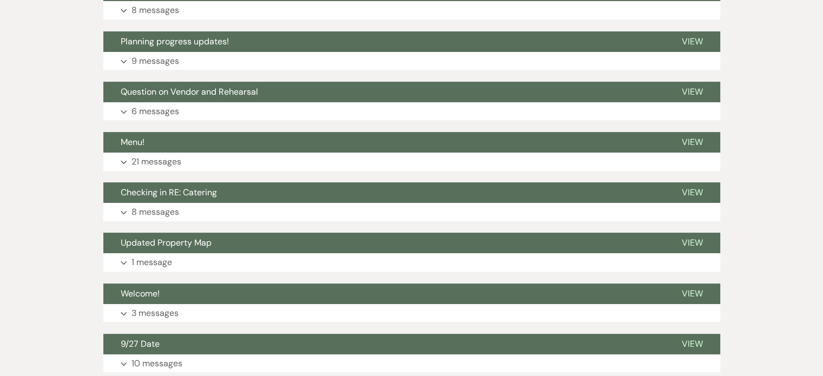
scroll to position [396, 0]
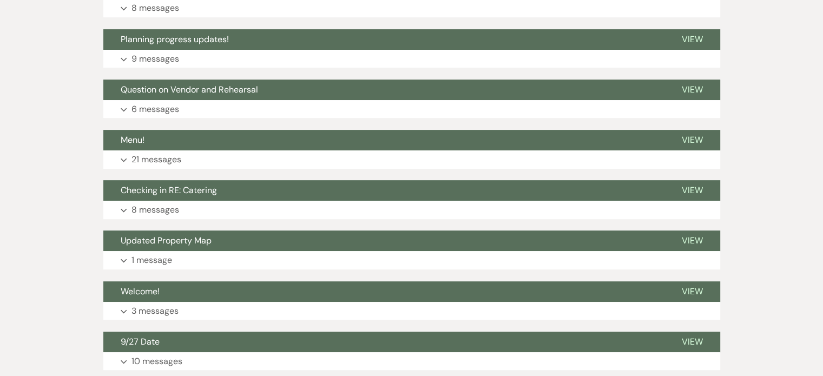
click at [284, 203] on button "Expand 8 messages" at bounding box center [411, 210] width 617 height 18
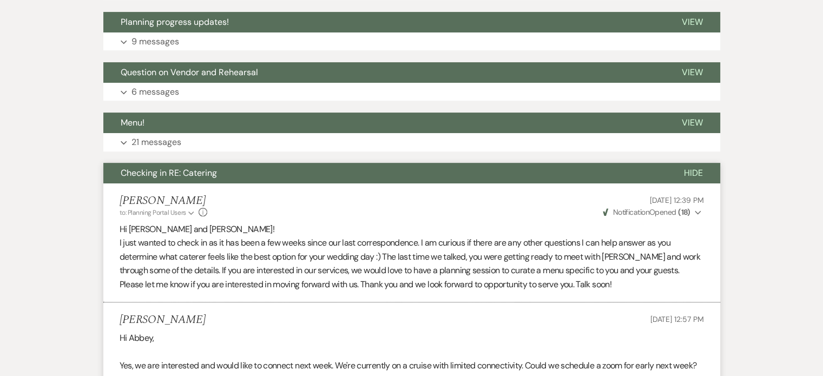
scroll to position [410, 0]
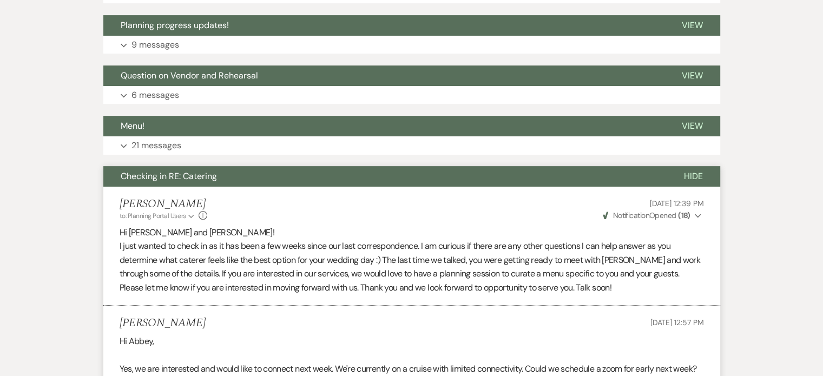
click at [334, 175] on button "Checking in RE: Catering" at bounding box center [384, 176] width 563 height 21
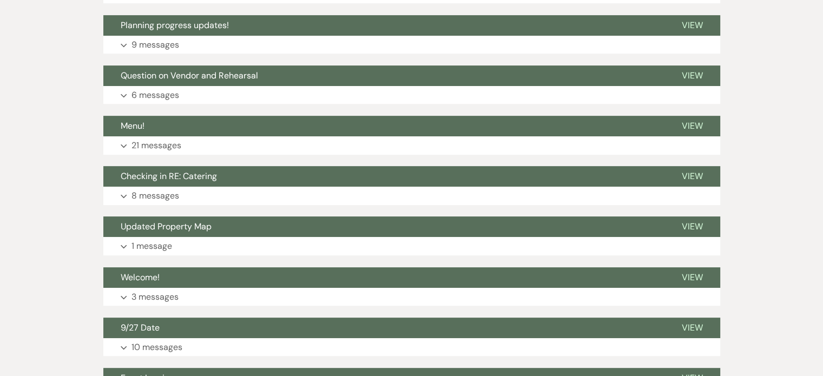
click at [309, 136] on button "Expand 21 messages" at bounding box center [411, 145] width 617 height 18
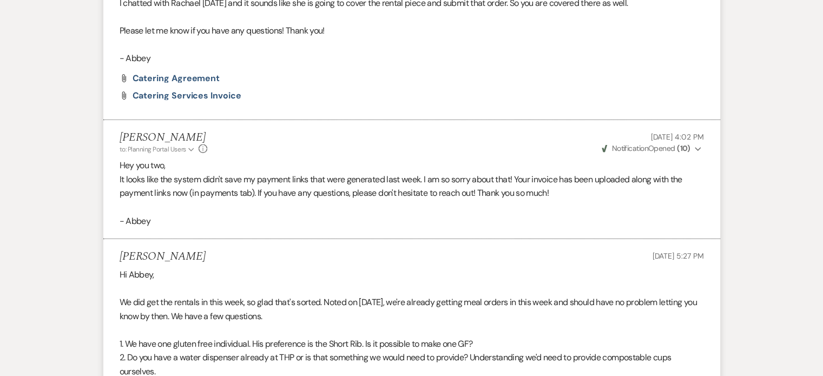
scroll to position [2634, 0]
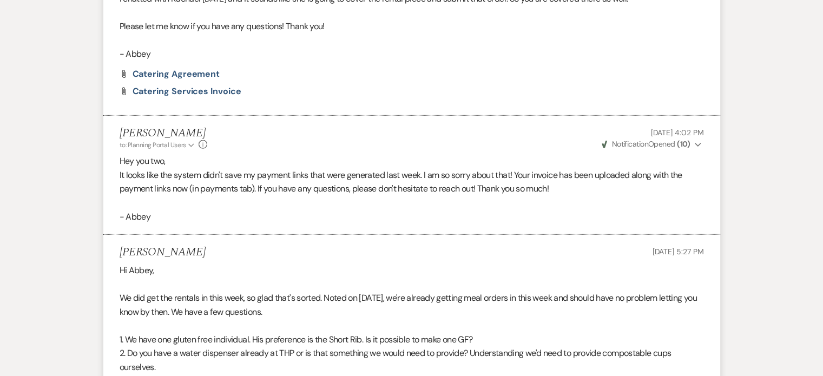
click at [212, 80] on span "Catering Agreement" at bounding box center [177, 73] width 88 height 11
click at [203, 97] on span "Catering Services Invoice" at bounding box center [187, 90] width 109 height 11
